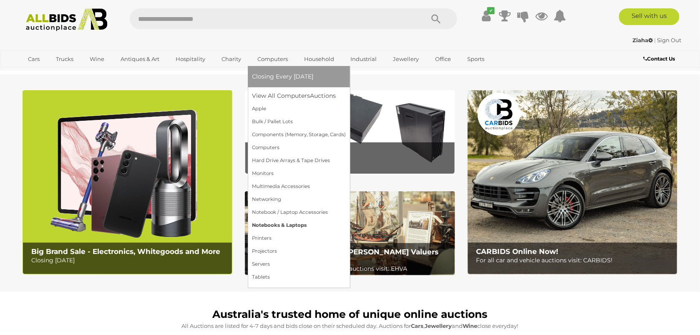
click at [293, 227] on link "Notebooks & Laptops" at bounding box center [299, 225] width 94 height 13
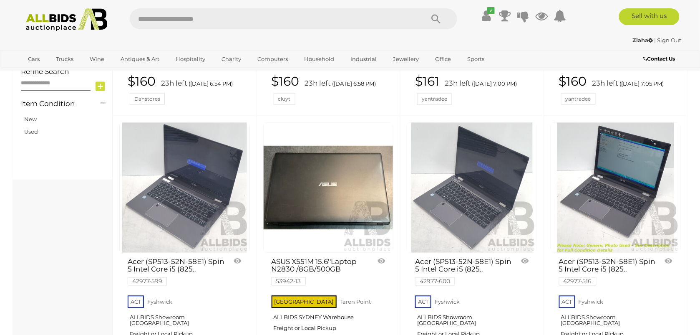
scroll to position [313, 0]
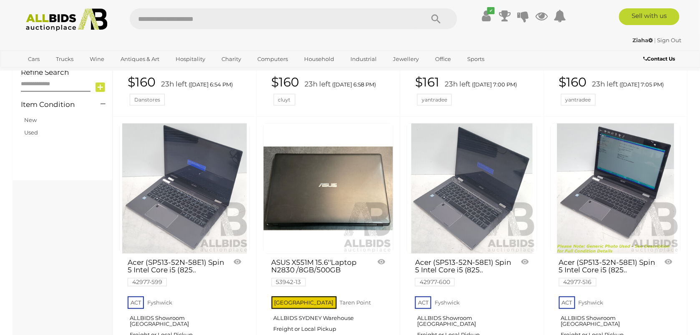
click at [487, 171] on link at bounding box center [472, 188] width 131 height 131
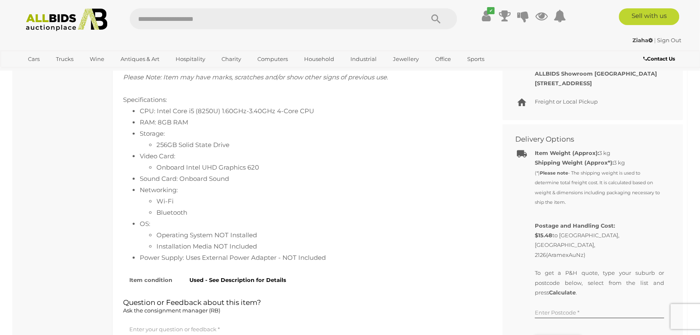
scroll to position [469, 0]
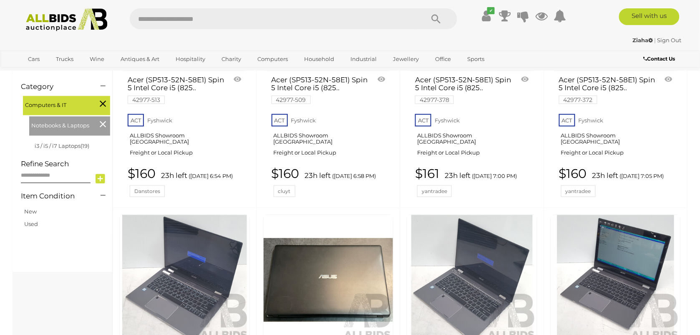
scroll to position [381, 0]
